Goal: Information Seeking & Learning: Learn about a topic

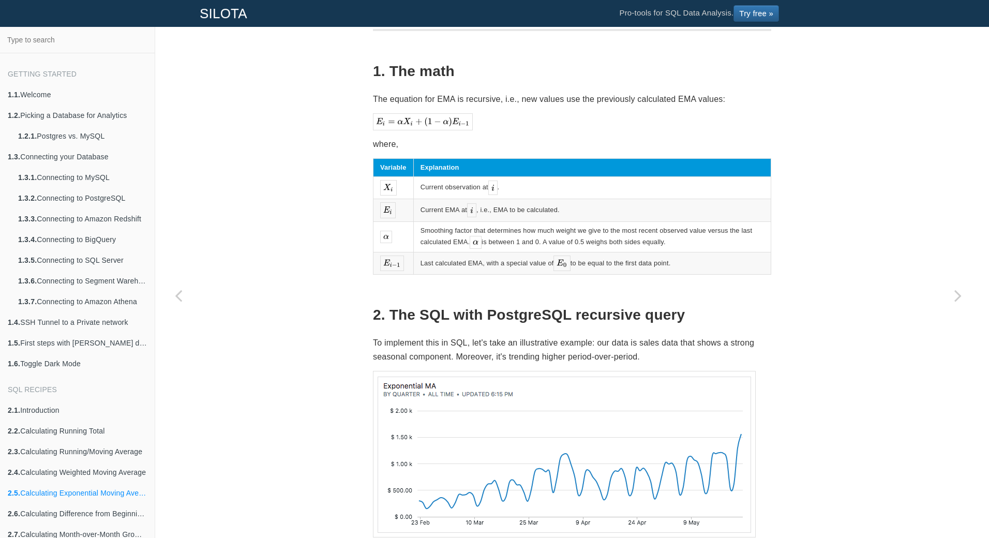
scroll to position [181, 0]
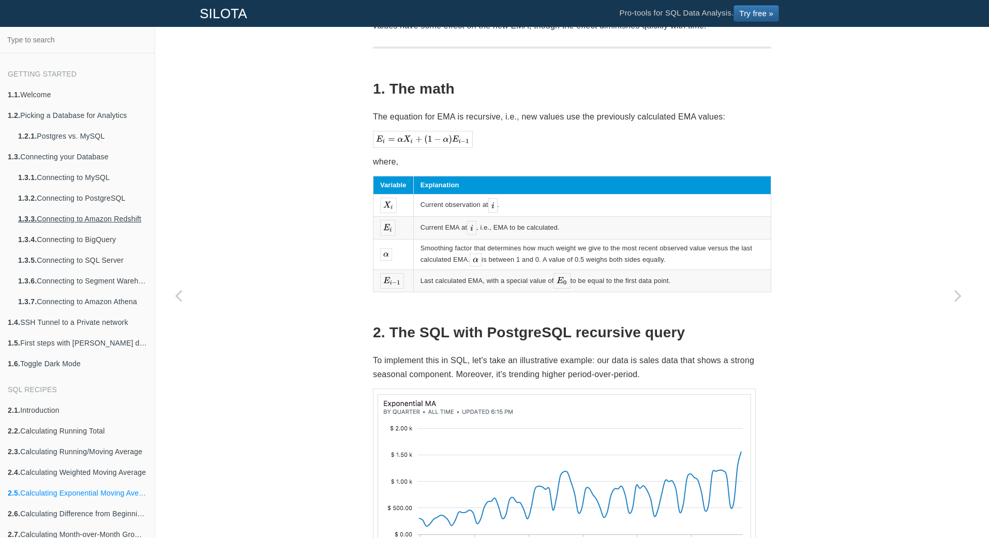
click at [32, 224] on link "1.3.3. Connecting to Amazon Redshift" at bounding box center [82, 218] width 144 height 21
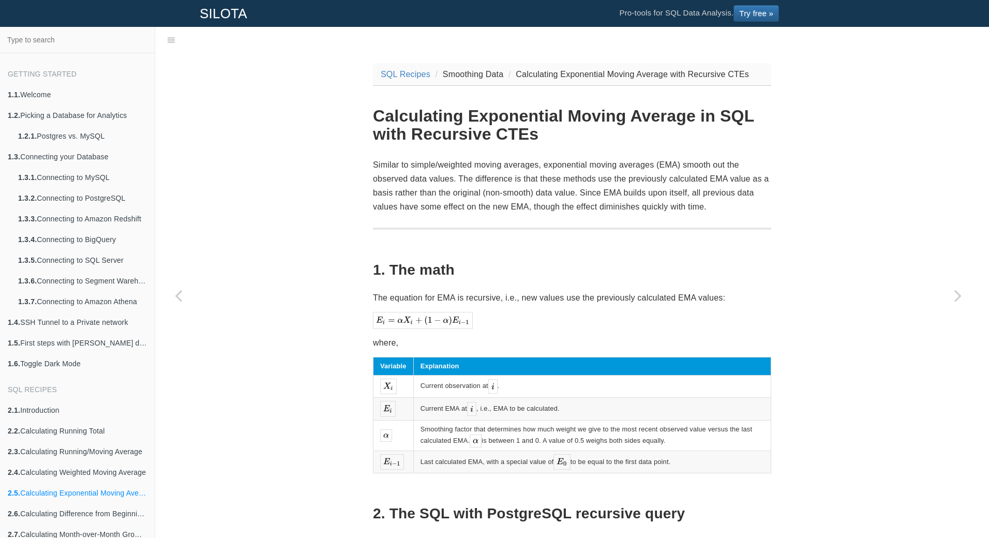
scroll to position [26, 0]
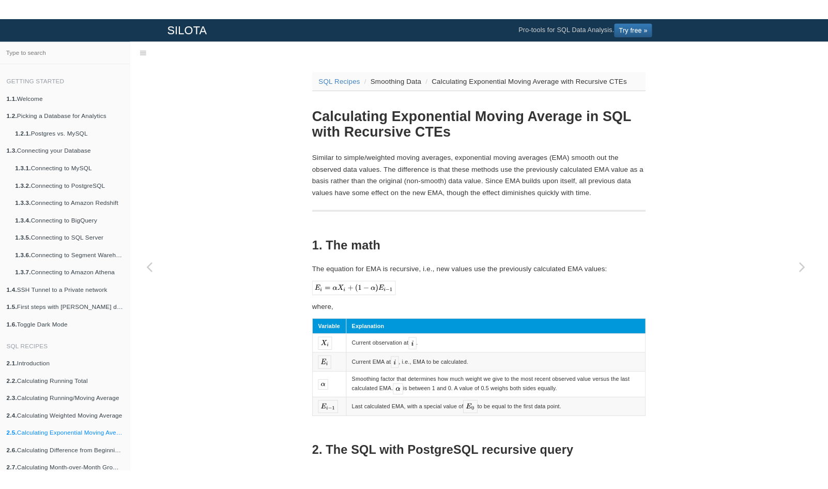
scroll to position [26, 0]
